Goal: Task Accomplishment & Management: Use online tool/utility

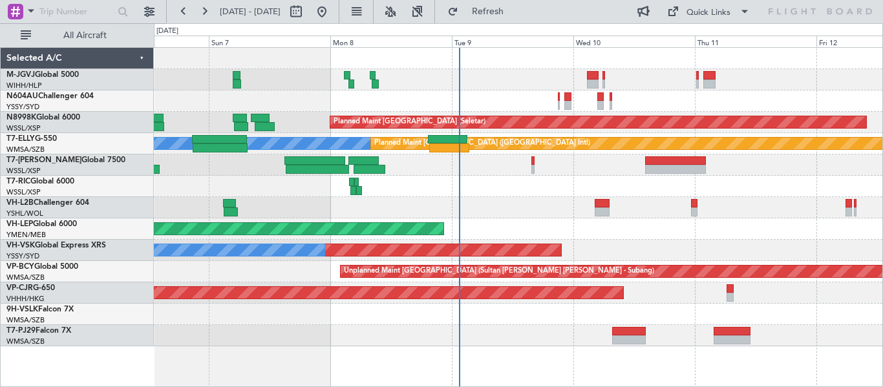
click at [489, 205] on div "Unplanned Maint Melbourne (Essendon)" at bounding box center [518, 207] width 729 height 21
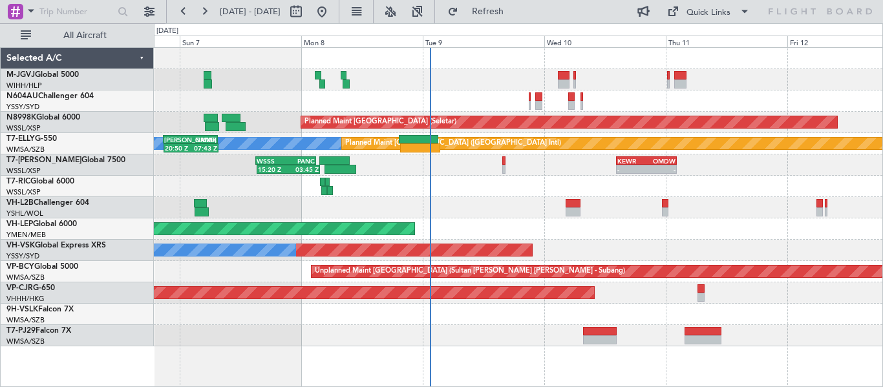
click at [521, 206] on div at bounding box center [518, 207] width 729 height 21
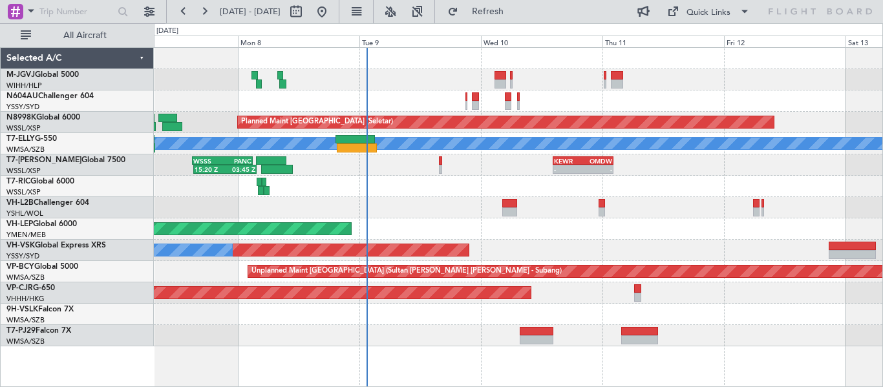
click at [449, 74] on div at bounding box center [518, 79] width 729 height 21
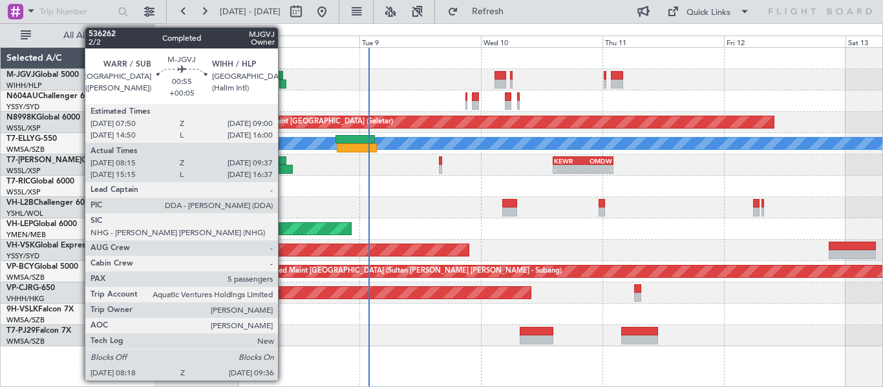
click at [284, 80] on div at bounding box center [282, 84] width 7 height 9
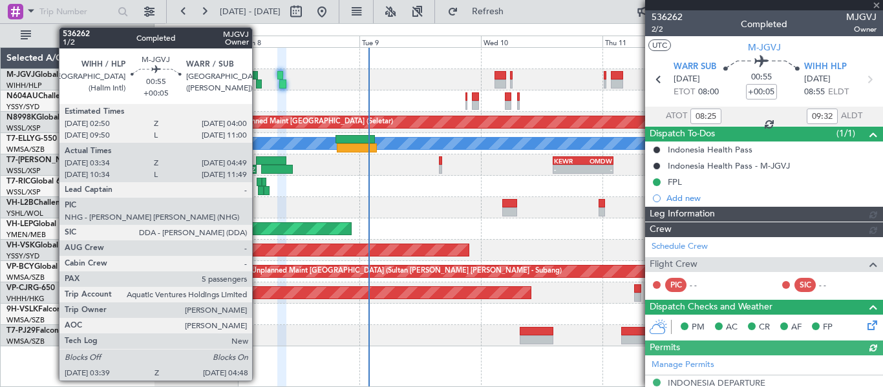
type input "Hafiz Sapuwan (HHAFI)"
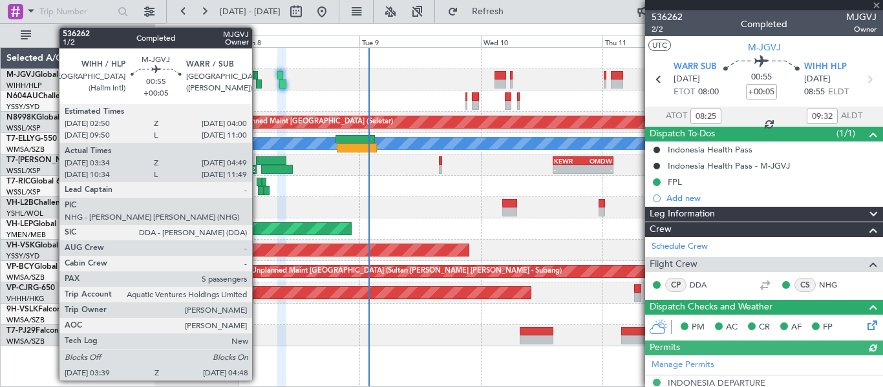
click at [258, 77] on div at bounding box center [255, 75] width 6 height 9
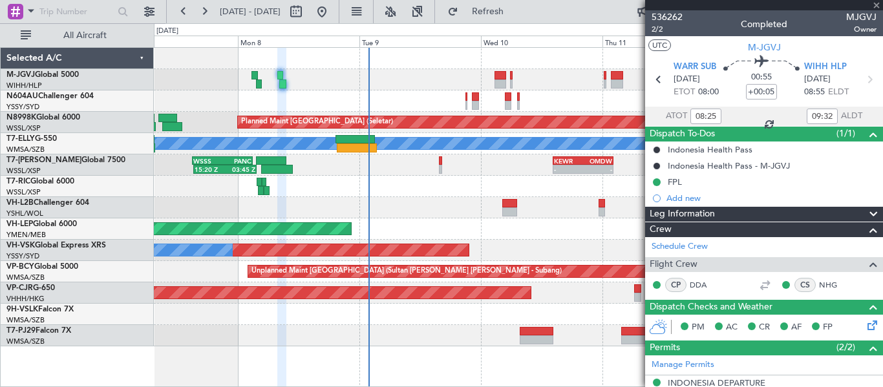
type input "03:44"
type input "04:44"
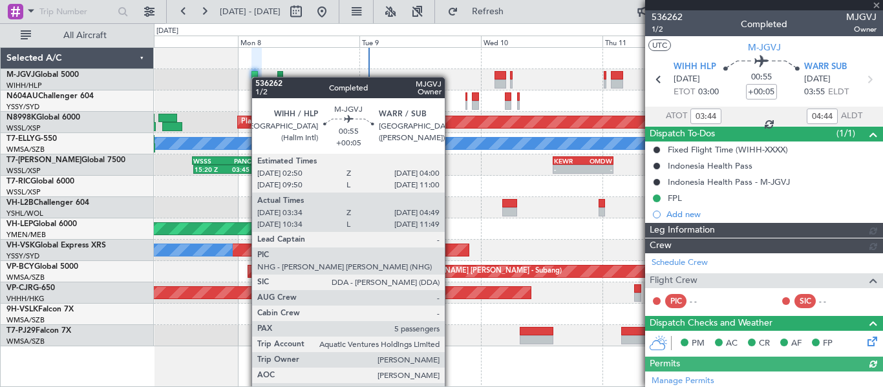
type input "Hafiz Sapuwan (HHAFI)"
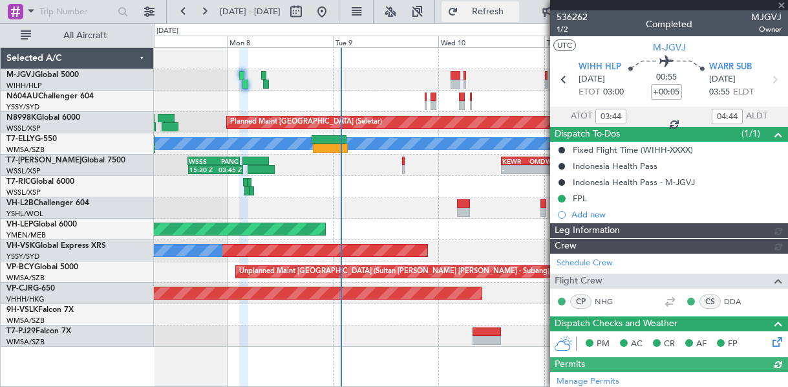
type input "Hafiz Sapuwan (HHAFI)"
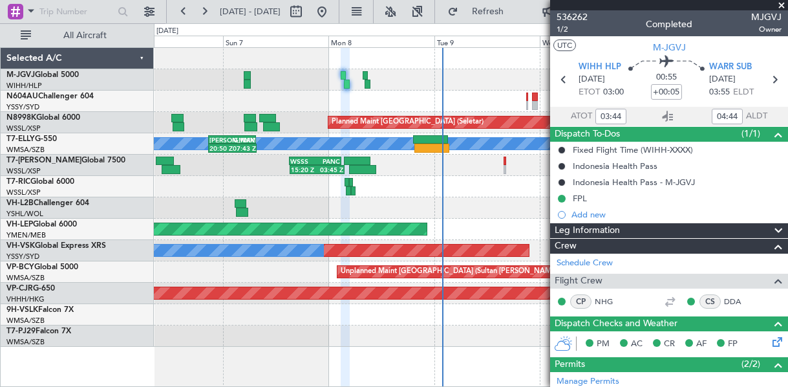
click at [414, 67] on div at bounding box center [471, 58] width 634 height 21
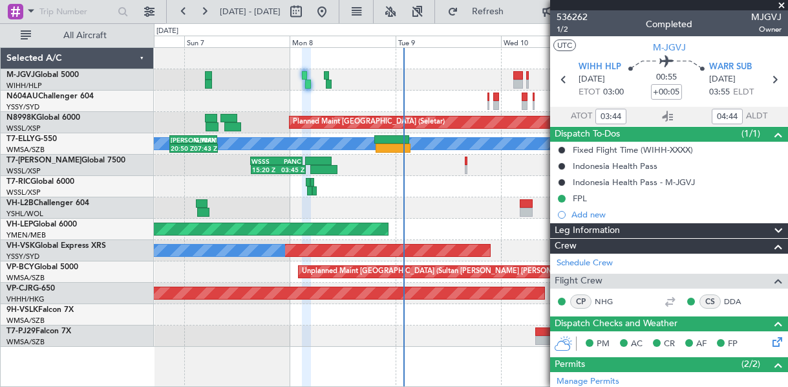
click at [272, 87] on div "Planned Maint Singapore (Seletar)" at bounding box center [471, 79] width 634 height 21
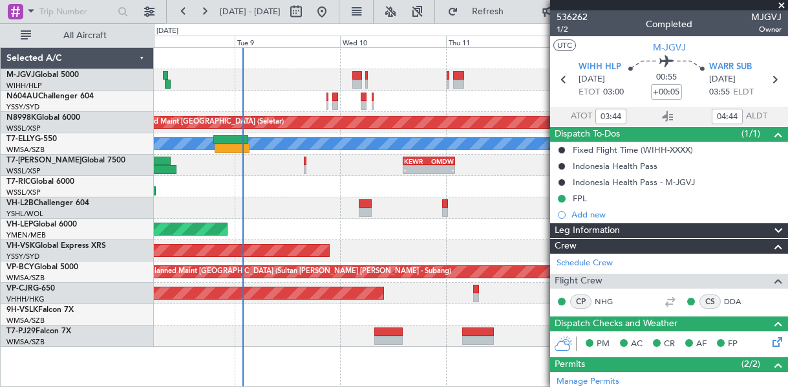
click at [327, 81] on div at bounding box center [471, 79] width 634 height 21
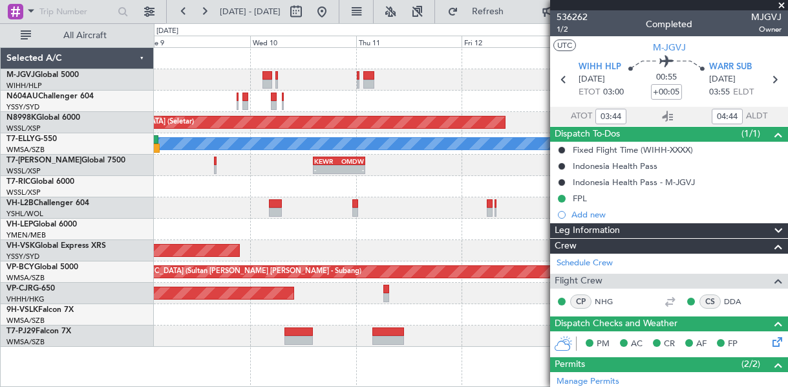
click at [318, 75] on div at bounding box center [471, 79] width 634 height 21
click at [420, 72] on div at bounding box center [471, 79] width 634 height 21
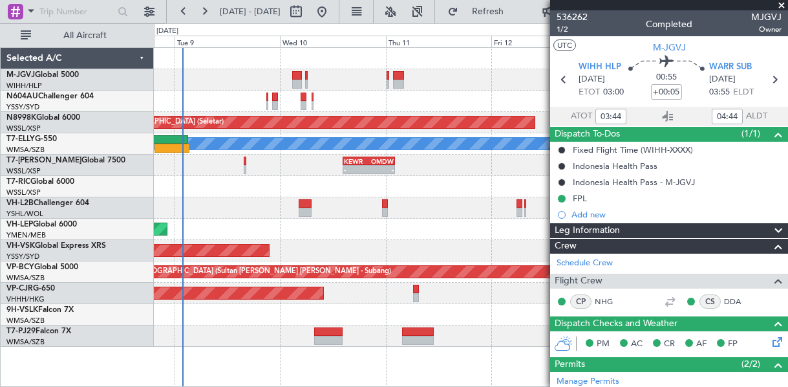
click at [430, 114] on div "Planned Maint Singapore (Seletar) Planned Maint Dubai (Dubai Intl) MEL 20:50 Z …" at bounding box center [471, 197] width 634 height 299
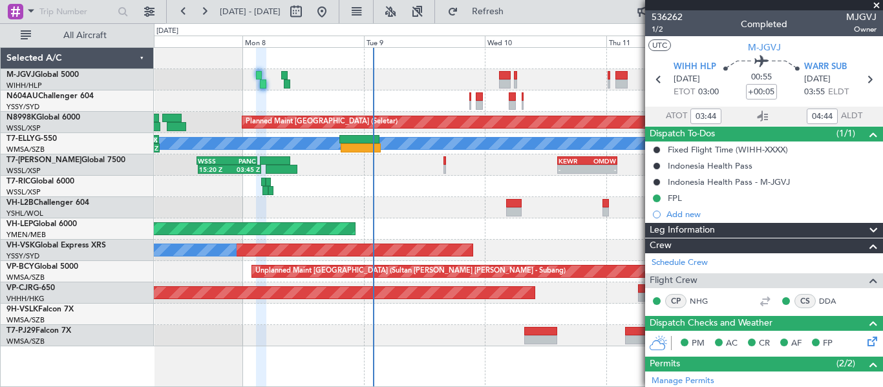
click at [329, 101] on div at bounding box center [518, 101] width 729 height 21
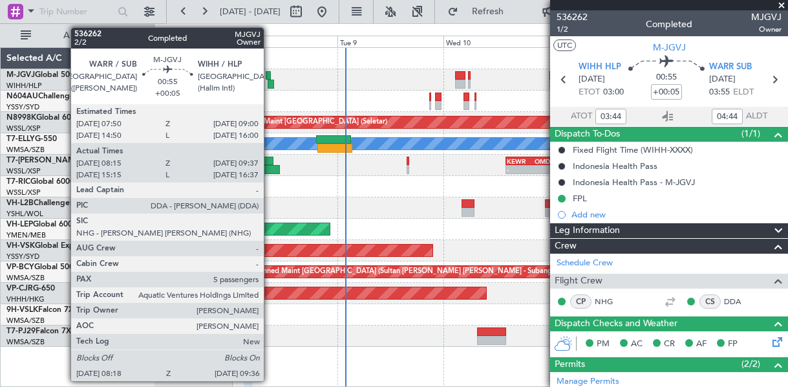
click at [270, 81] on div at bounding box center [271, 84] width 6 height 9
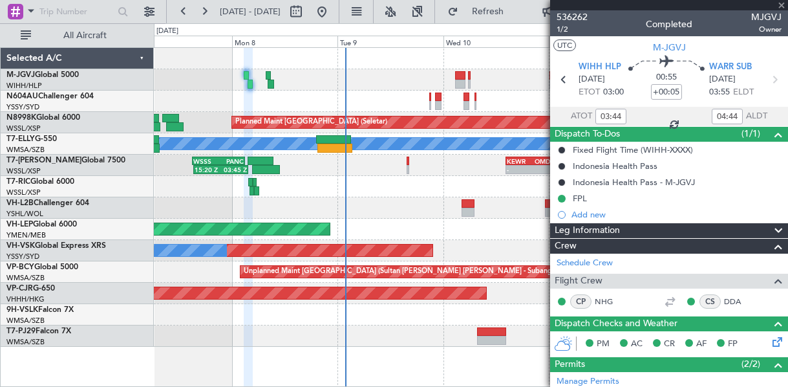
type input "08:25"
type input "09:32"
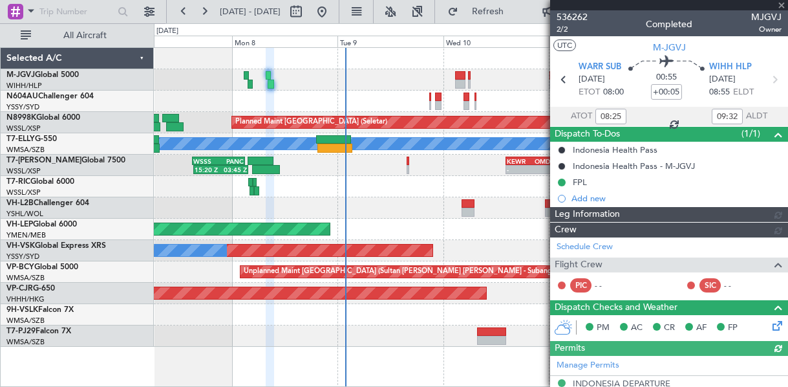
type input "Hafiz Sapuwan (HHAFI)"
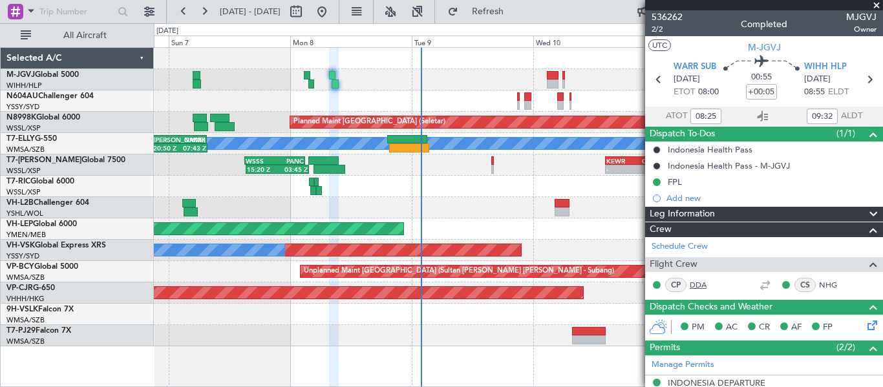
click at [588, 257] on link "DDA" at bounding box center [704, 285] width 29 height 12
type input "Hafiz Sapuwan (HHAFI)"
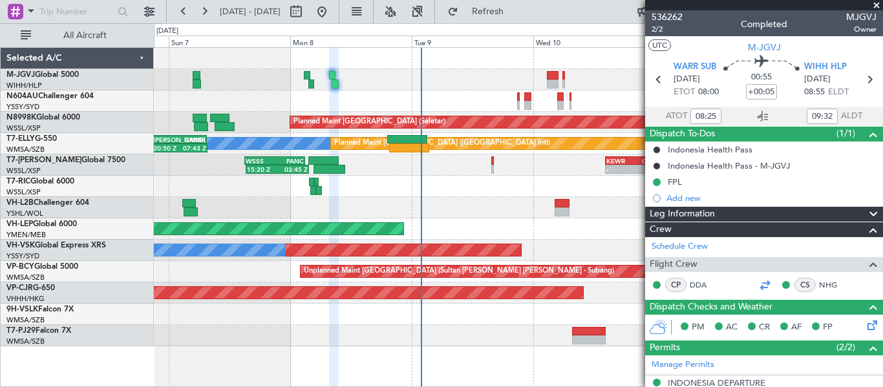
click at [588, 257] on div at bounding box center [765, 285] width 16 height 16
click at [588, 257] on link "NHG" at bounding box center [704, 285] width 29 height 12
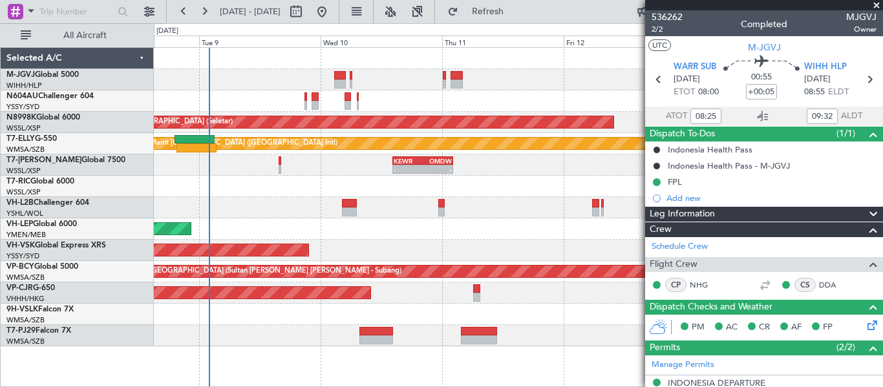
click at [313, 217] on div at bounding box center [518, 207] width 729 height 21
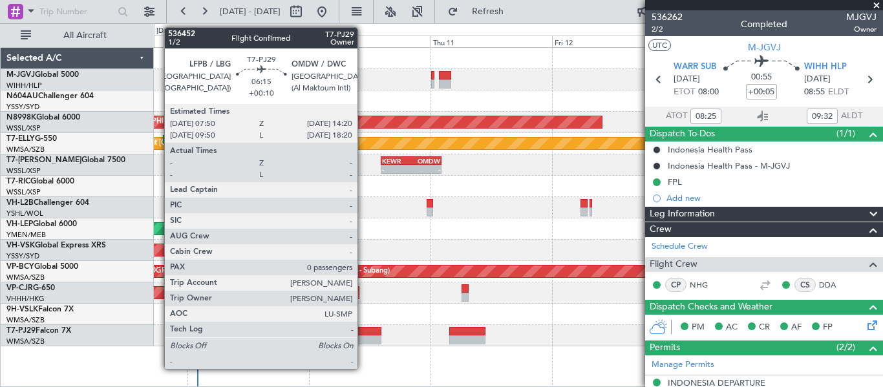
click at [363, 257] on div at bounding box center [364, 340] width 33 height 9
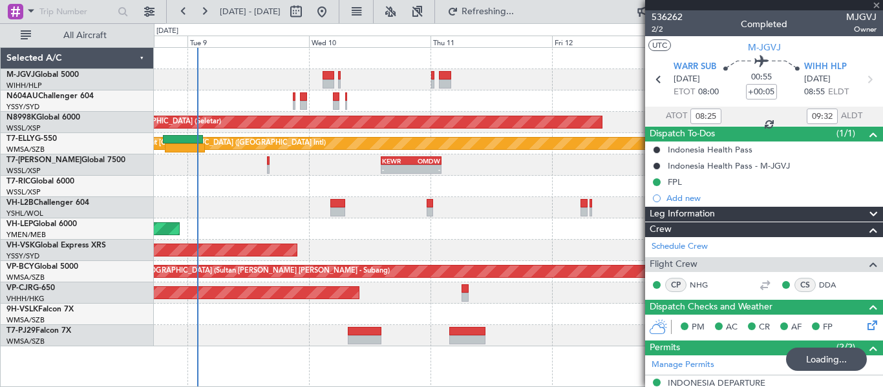
type input "+00:10"
type input "0"
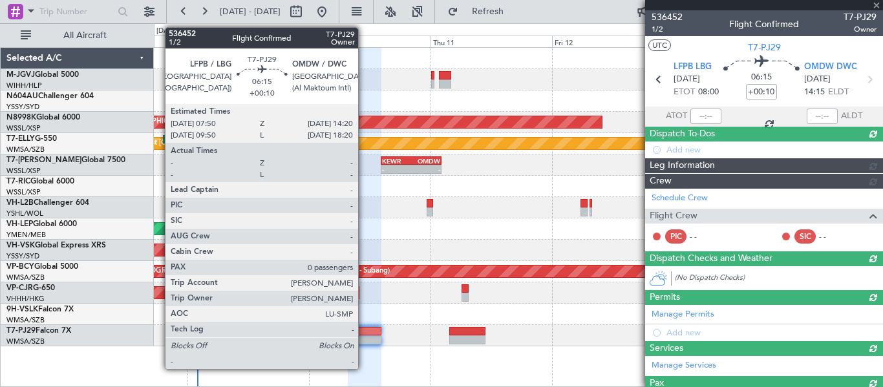
type input "+00:05"
type input "08:25"
type input "09:32"
type input "5"
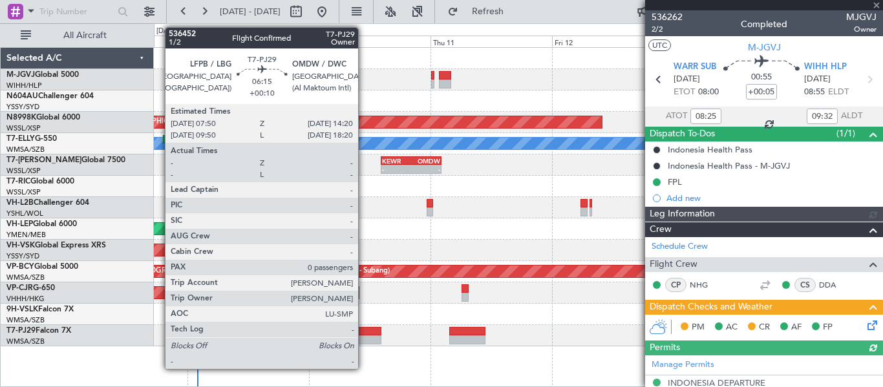
type input "Hafiz Sapuwan (HHAFI)"
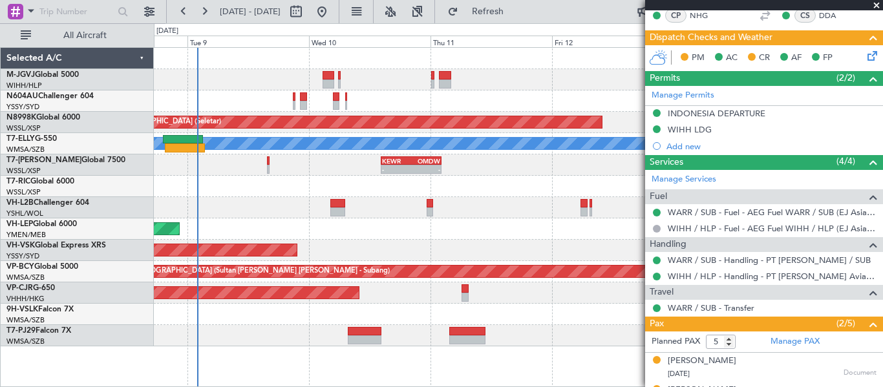
scroll to position [376, 0]
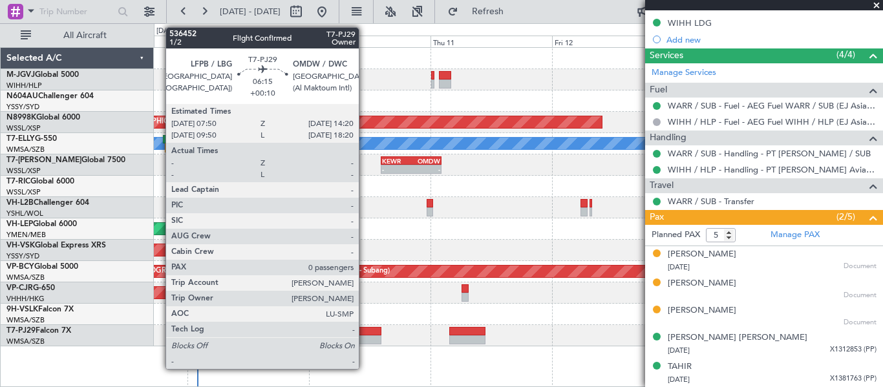
click at [365, 257] on div at bounding box center [364, 331] width 33 height 9
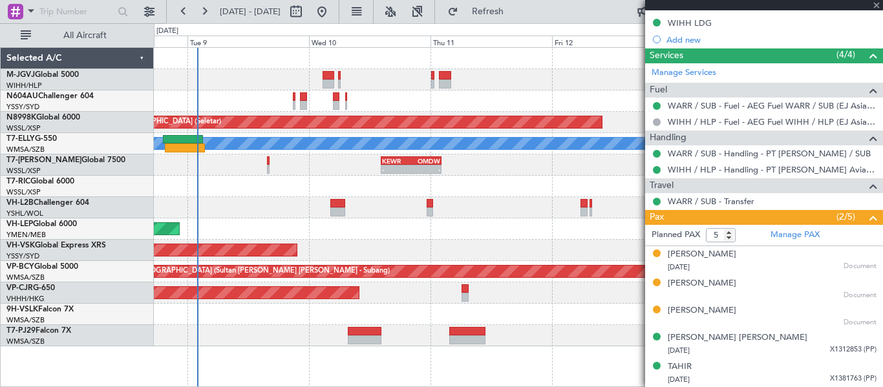
type input "+00:10"
type input "0"
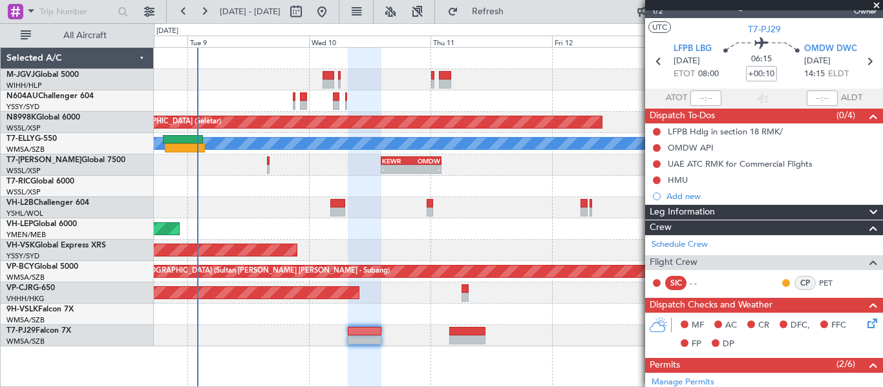
scroll to position [0, 0]
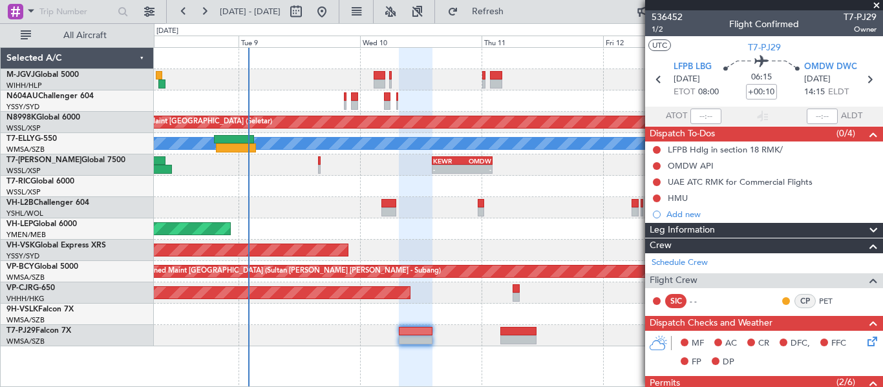
click at [264, 214] on div at bounding box center [518, 207] width 729 height 21
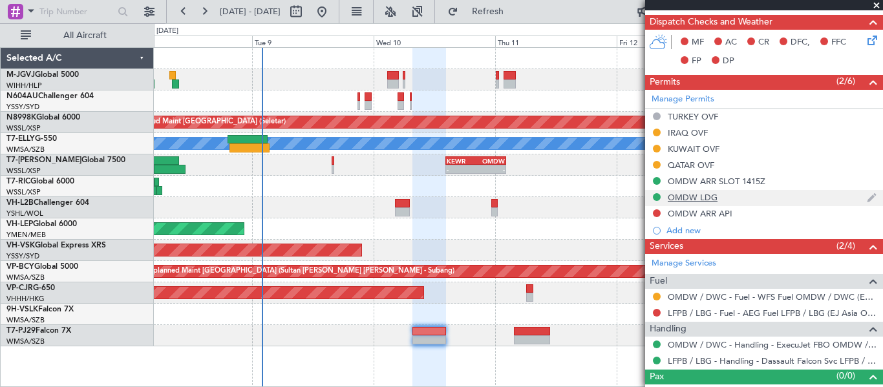
scroll to position [319, 0]
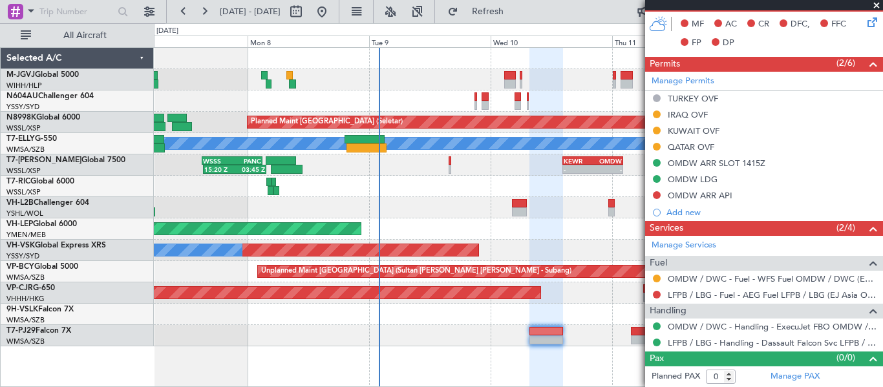
click at [352, 208] on div at bounding box center [518, 207] width 729 height 21
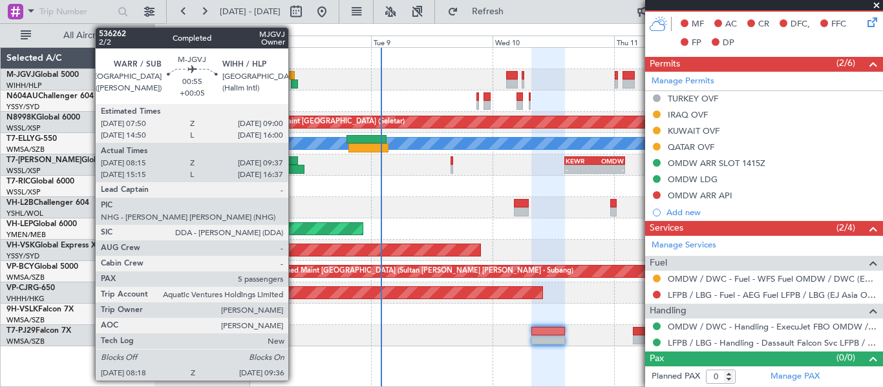
click at [294, 86] on div at bounding box center [294, 84] width 7 height 9
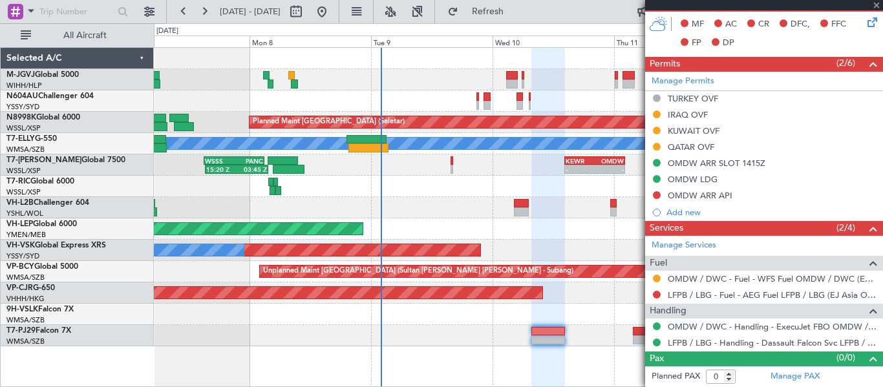
type input "+00:05"
type input "08:25"
type input "09:32"
type input "5"
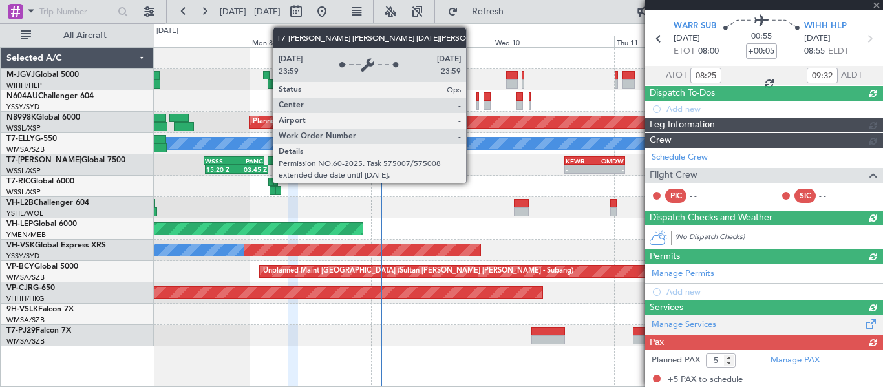
scroll to position [303, 0]
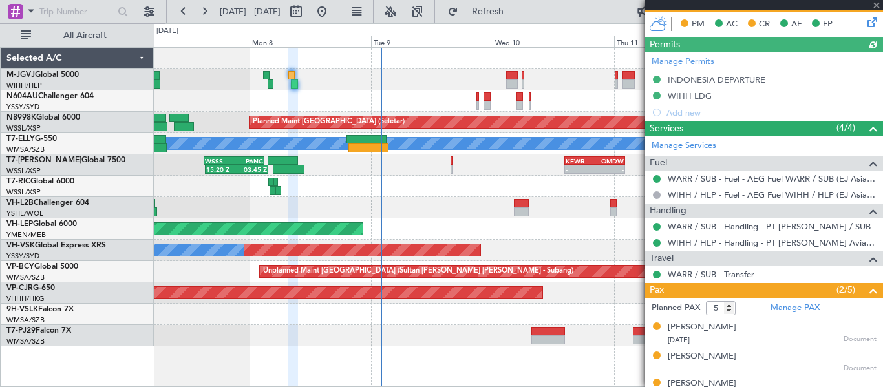
type input "Hafiz Sapuwan (HHAFI)"
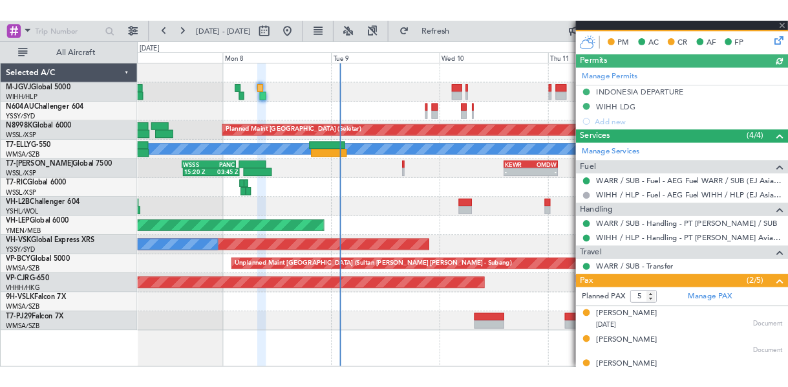
scroll to position [0, 0]
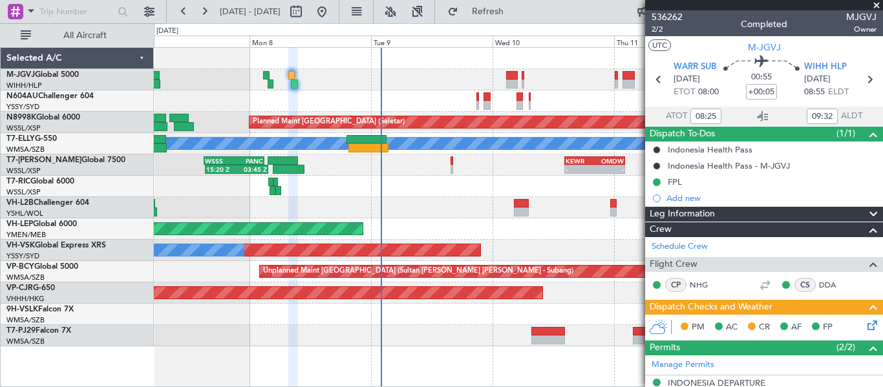
click at [588, 257] on icon at bounding box center [870, 323] width 10 height 10
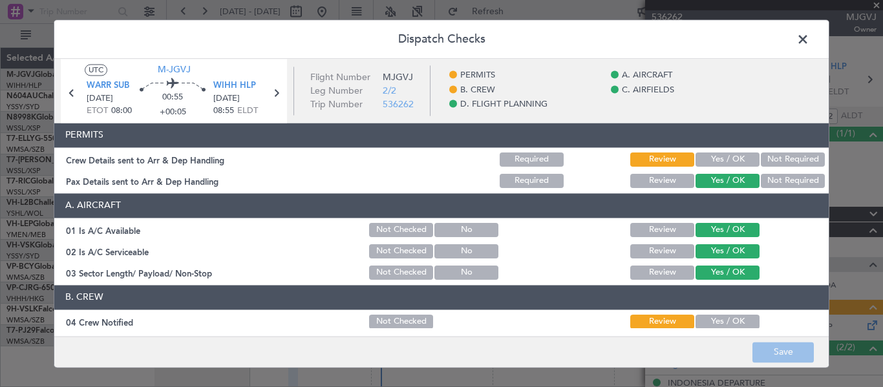
click at [588, 159] on button "Yes / OK" at bounding box center [728, 160] width 64 height 14
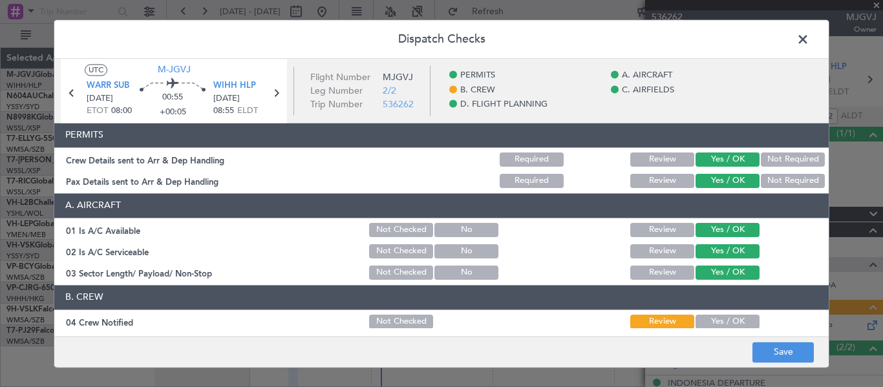
click at [588, 257] on button "Yes / OK" at bounding box center [728, 322] width 64 height 14
click at [588, 257] on button "Save" at bounding box center [783, 352] width 61 height 21
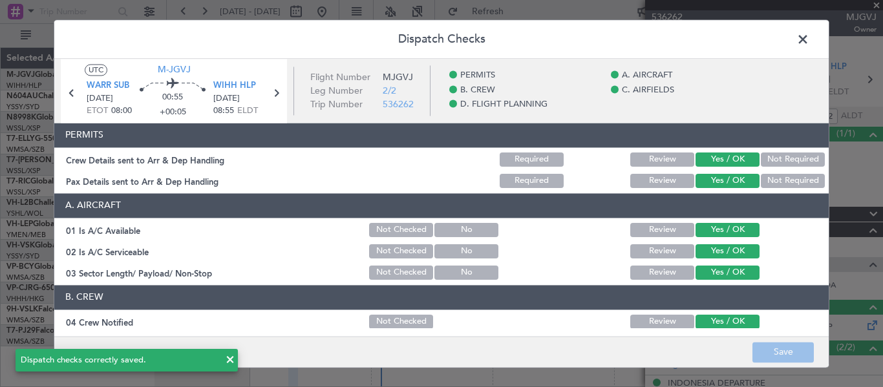
click at [588, 36] on span at bounding box center [810, 43] width 0 height 26
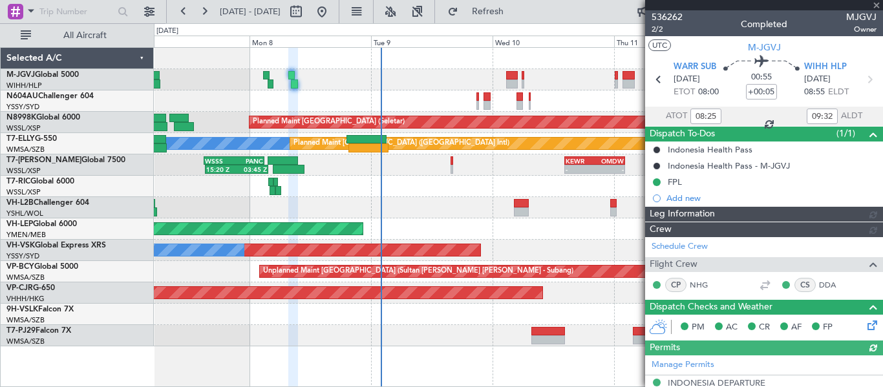
type input "Hafiz Sapuwan (HHAFI)"
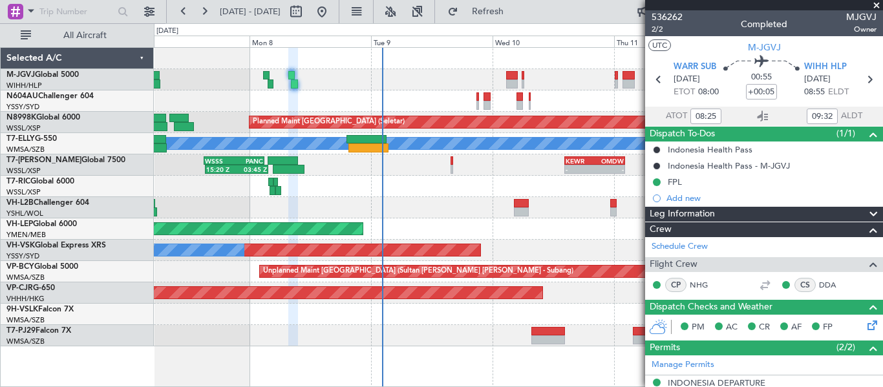
type input "Hafiz Sapuwan (HHAFI)"
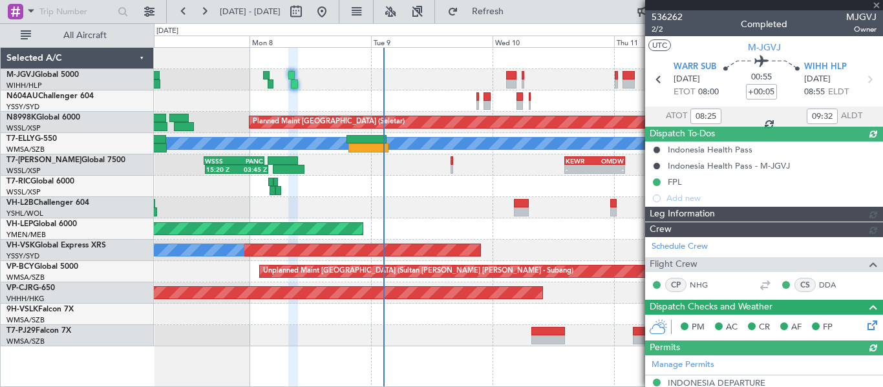
type input "Hafiz Sapuwan (HHAFI)"
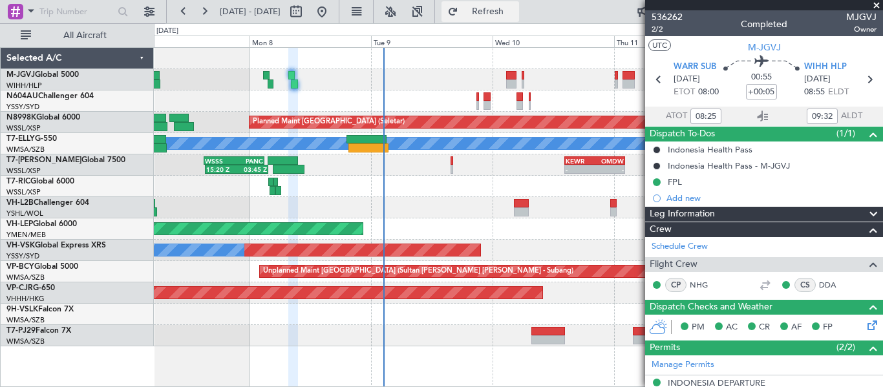
type input "Hafiz Sapuwan (HHAFI)"
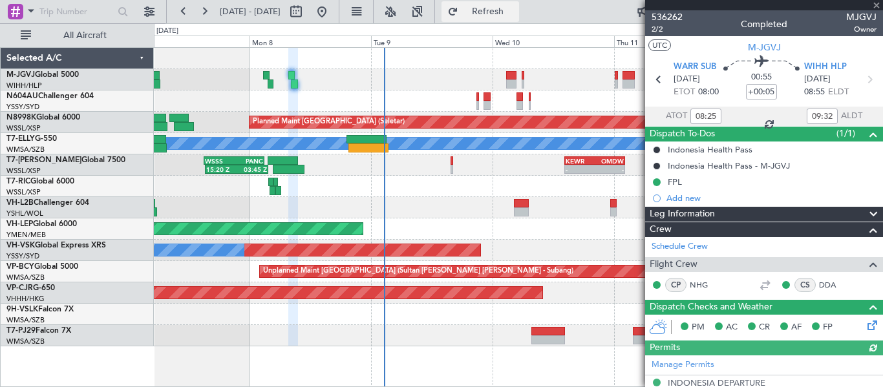
type input "Hafiz Sapuwan (HHAFI)"
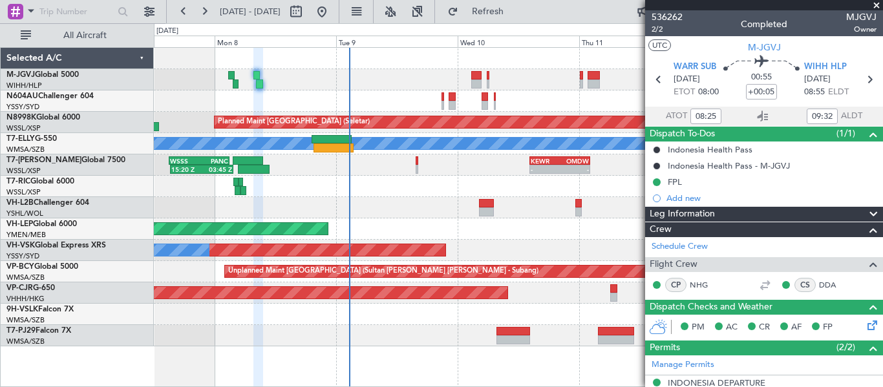
click at [402, 199] on div "Planned Maint Singapore (Seletar) Planned Maint Dubai (Dubai Intl) MEL 15:20 Z …" at bounding box center [518, 197] width 729 height 299
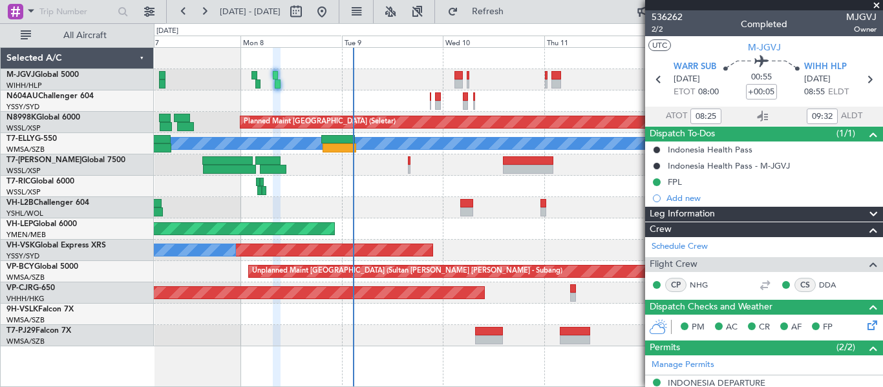
click at [32, 257] on div "Selected A/C M-JGVJ Global 5000 WIHH/HLP Jakarta (Halim Intl) N604AU Challenger…" at bounding box center [77, 217] width 153 height 340
click at [71, 74] on link "M-JGVJ Global 5000" at bounding box center [42, 75] width 72 height 8
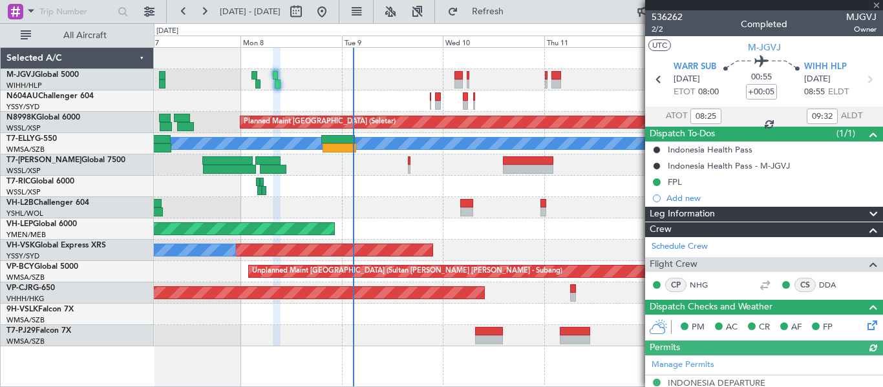
type input "Hafiz Sapuwan (HHAFI)"
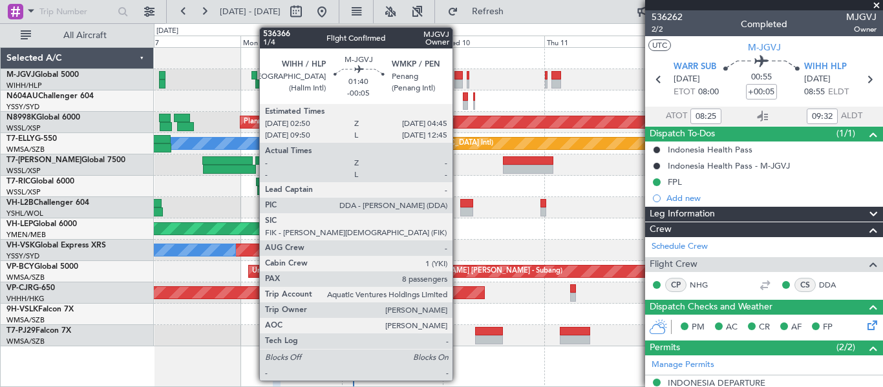
click at [459, 76] on div at bounding box center [459, 75] width 8 height 9
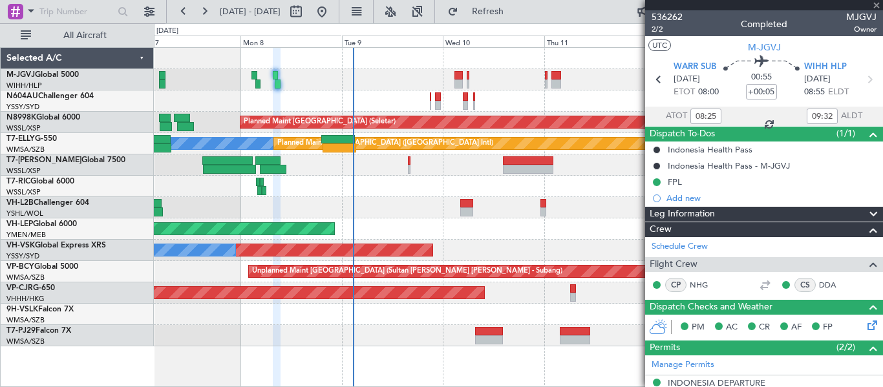
type input "-00:05"
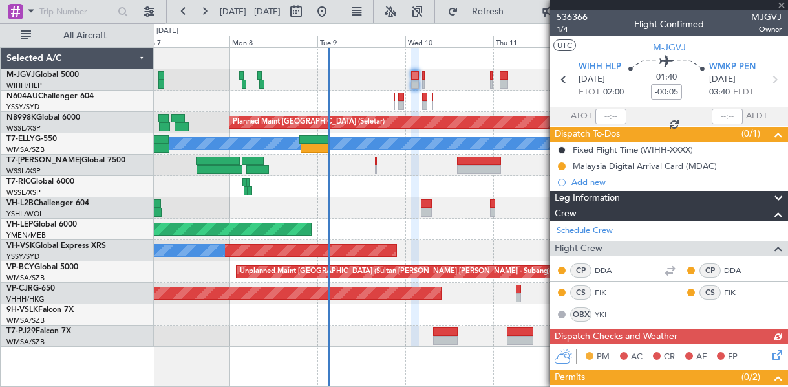
type input "9"
